Goal: Entertainment & Leisure: Consume media (video, audio)

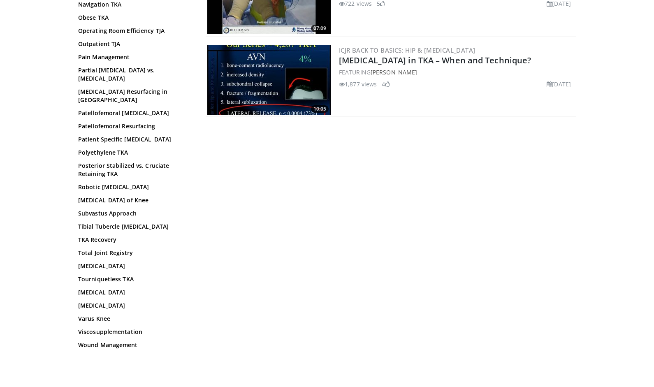
scroll to position [645, 0]
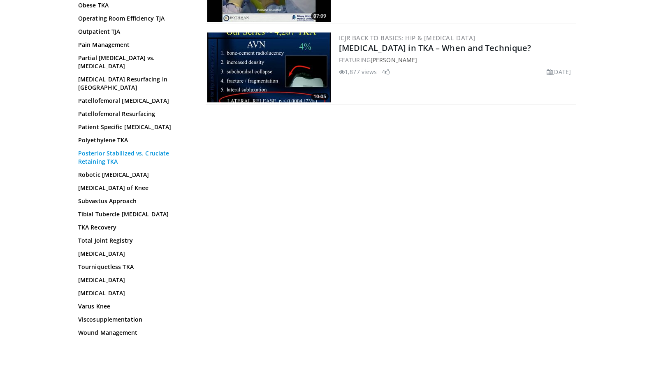
click at [148, 149] on link "Posterior Stabilized vs. Cruciate Retaining TKA" at bounding box center [133, 157] width 111 height 16
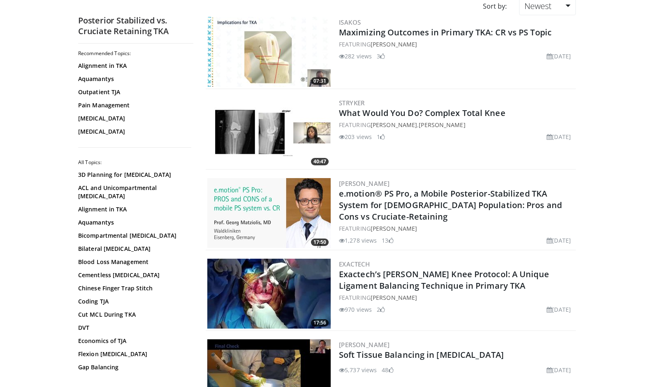
scroll to position [97, 0]
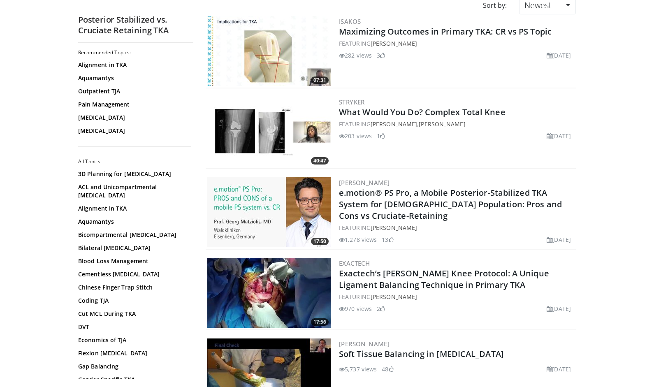
click at [438, 212] on h2 "e.motion® PS Pro, a Mobile Posterior-Stabilized TKA System for [DEMOGRAPHIC_DAT…" at bounding box center [456, 204] width 235 height 35
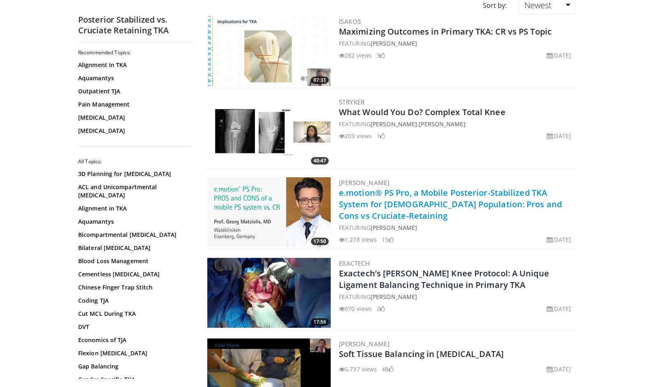
click at [438, 208] on link "e.motion® PS Pro, a Mobile Posterior-Stabilized TKA System for [DEMOGRAPHIC_DAT…" at bounding box center [450, 204] width 223 height 34
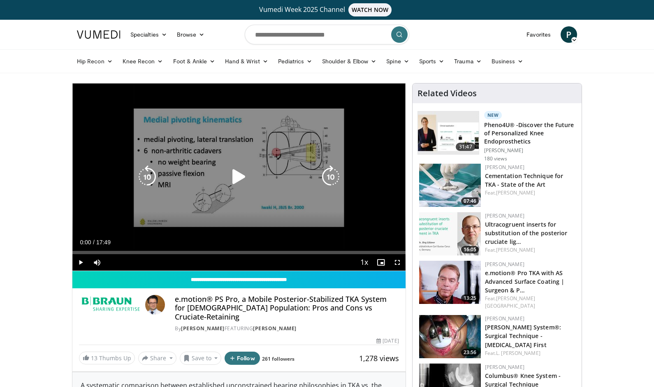
click at [237, 165] on icon "Video Player" at bounding box center [239, 176] width 23 height 23
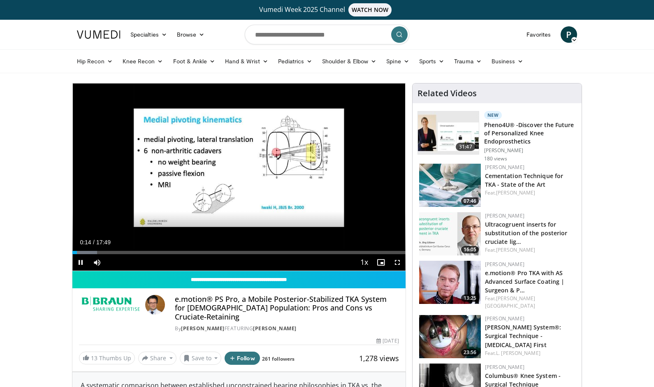
click at [400, 266] on span "Video Player" at bounding box center [397, 262] width 16 height 16
click at [396, 264] on span "Video Player" at bounding box center [397, 262] width 16 height 16
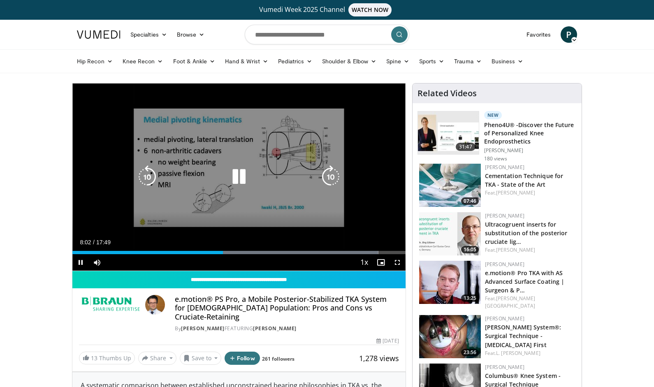
click at [240, 174] on icon "Video Player" at bounding box center [239, 176] width 23 height 23
